Goal: Find specific page/section: Find specific page/section

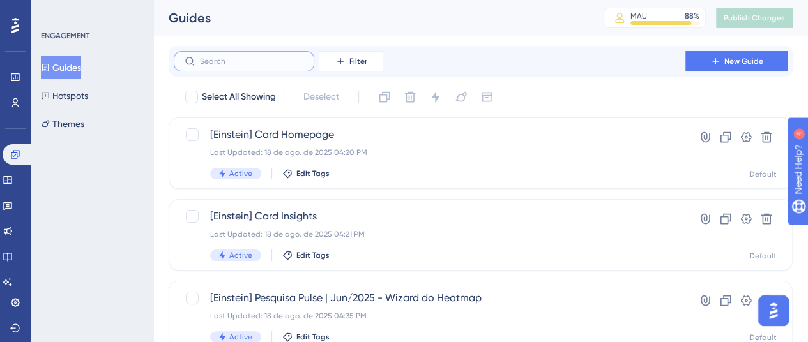
click at [241, 63] on input "text" at bounding box center [251, 61] width 103 height 9
drag, startPoint x: 10, startPoint y: 93, endPoint x: 15, endPoint y: 104, distance: 12.6
click at [11, 93] on link at bounding box center [15, 103] width 10 height 20
click at [11, 100] on icon at bounding box center [15, 103] width 10 height 10
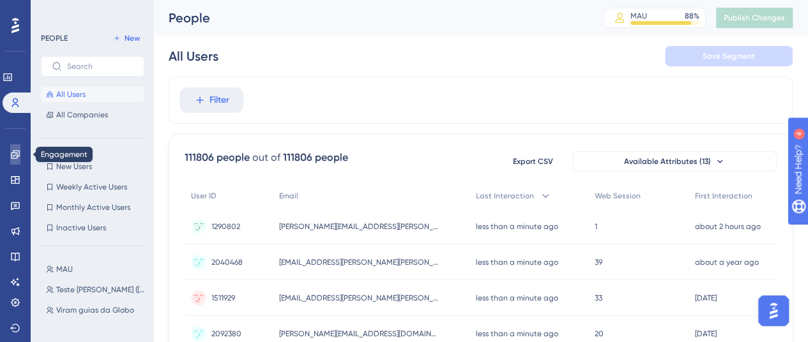
click at [12, 158] on icon at bounding box center [15, 154] width 8 height 8
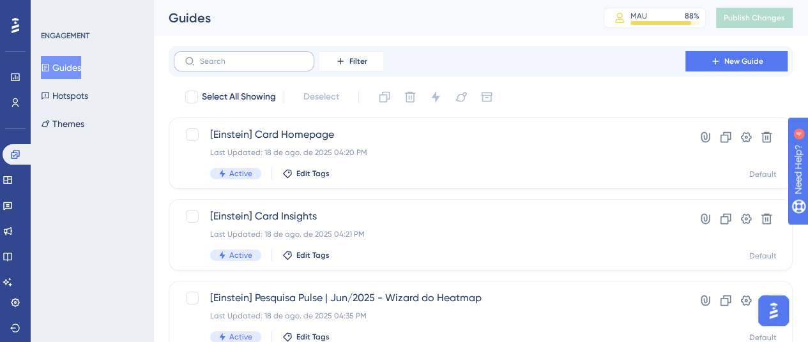
click at [247, 54] on label at bounding box center [244, 61] width 140 height 20
click at [247, 57] on input "text" at bounding box center [251, 61] width 103 height 9
click at [255, 56] on label "[PERSON_NAME]" at bounding box center [244, 61] width 140 height 20
click at [255, 57] on input "[PERSON_NAME]" at bounding box center [251, 61] width 103 height 9
click at [255, 56] on label "[PERSON_NAME]" at bounding box center [244, 61] width 140 height 20
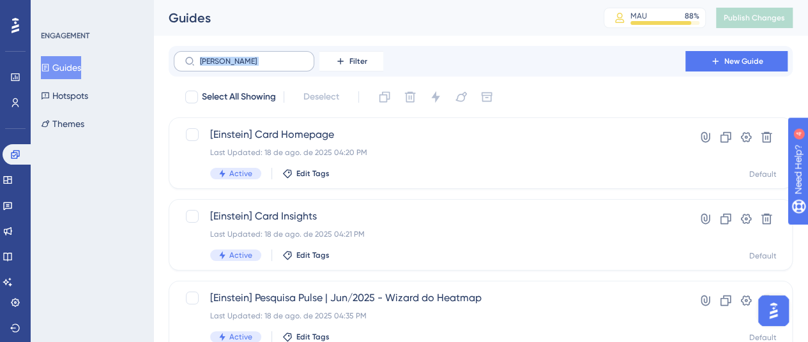
click at [255, 57] on input "[PERSON_NAME]" at bounding box center [251, 61] width 103 height 9
click at [255, 60] on input "[PERSON_NAME]" at bounding box center [251, 61] width 103 height 9
type input "e"
click at [555, 71] on div "Filter New Guide" at bounding box center [481, 61] width 614 height 20
